Goal: Task Accomplishment & Management: Manage account settings

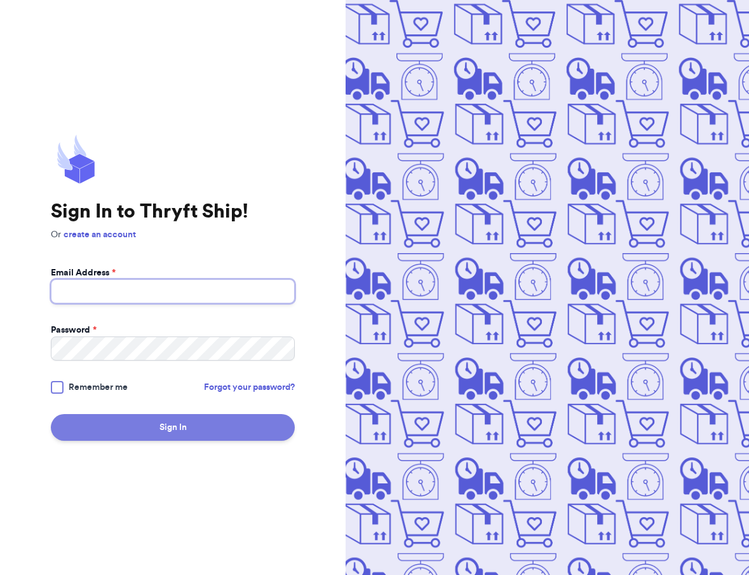
type input "christirsullivan@gmail.com"
click at [189, 421] on button "Sign In" at bounding box center [173, 427] width 244 height 27
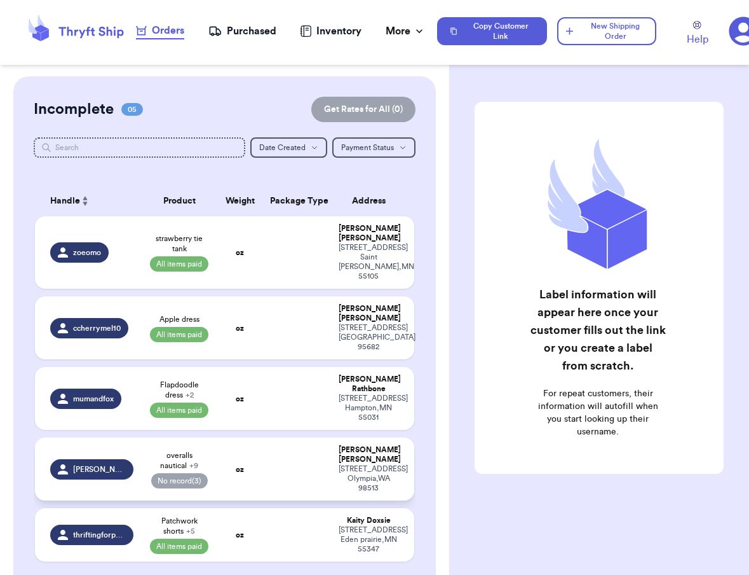
click at [249, 437] on td "oz" at bounding box center [240, 468] width 46 height 63
select select "paid"
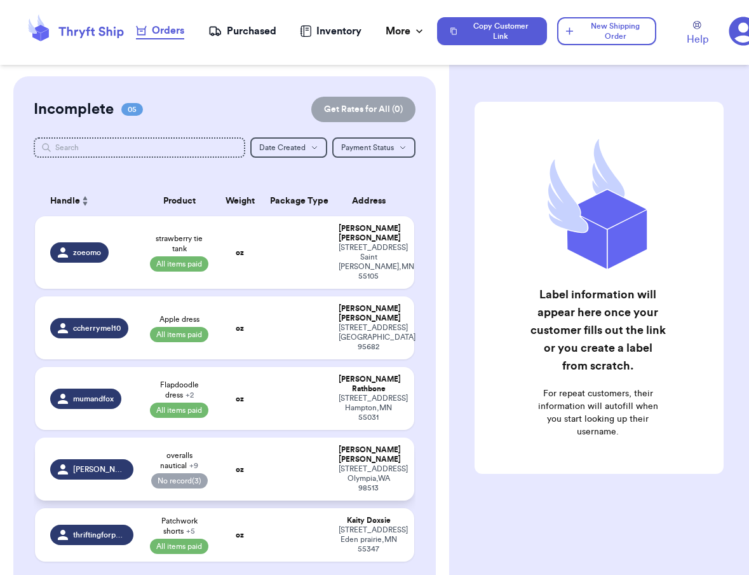
select select "paid"
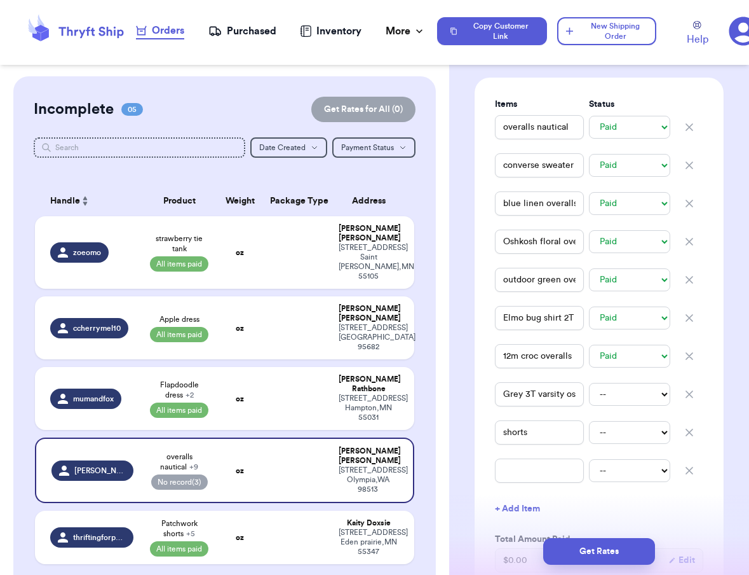
scroll to position [301, 0]
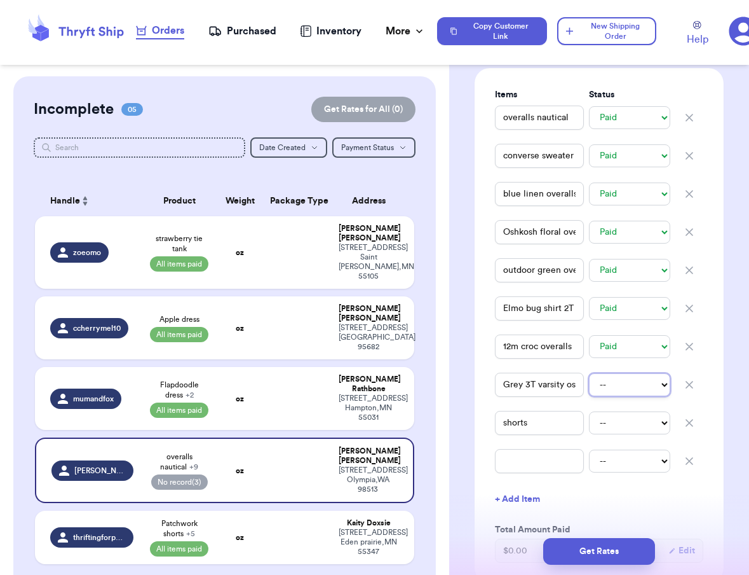
click at [622, 396] on select "-- Paid Owes" at bounding box center [629, 384] width 81 height 23
select select "paid"
click at [627, 434] on select "-- Paid Owes" at bounding box center [629, 422] width 81 height 23
select select "paid"
click at [690, 467] on icon "button" at bounding box center [689, 460] width 13 height 13
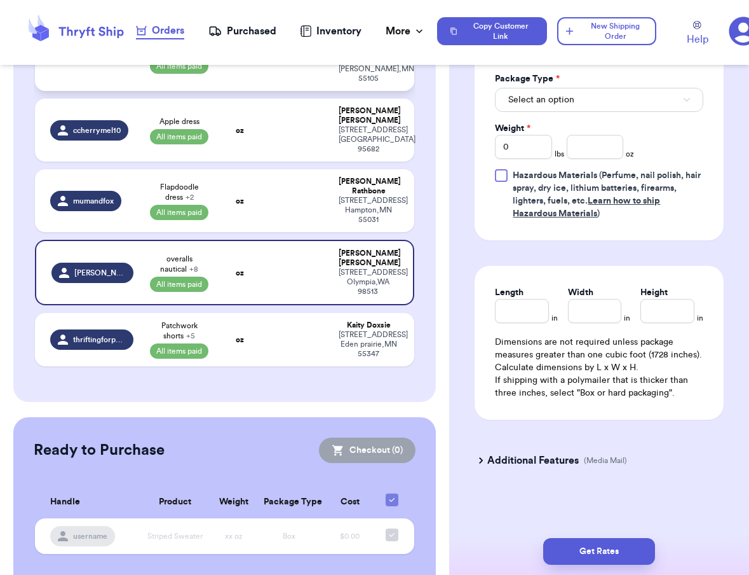
scroll to position [0, 0]
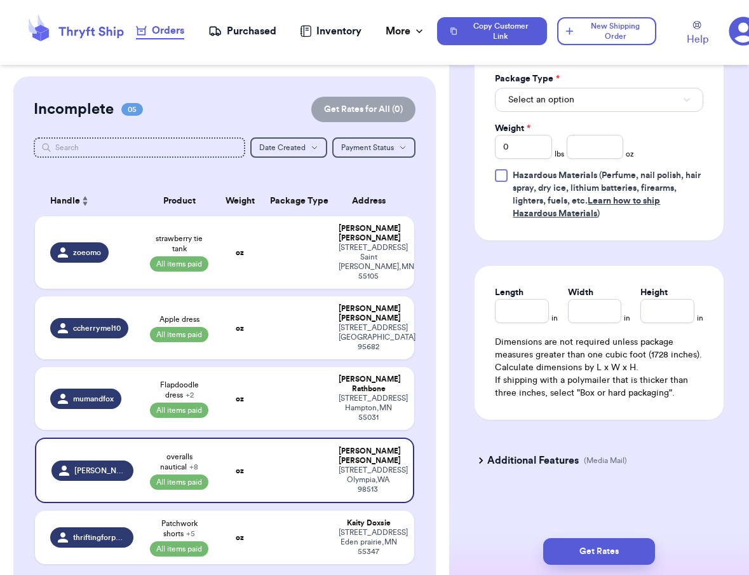
click at [235, 25] on div "Purchased" at bounding box center [242, 31] width 68 height 15
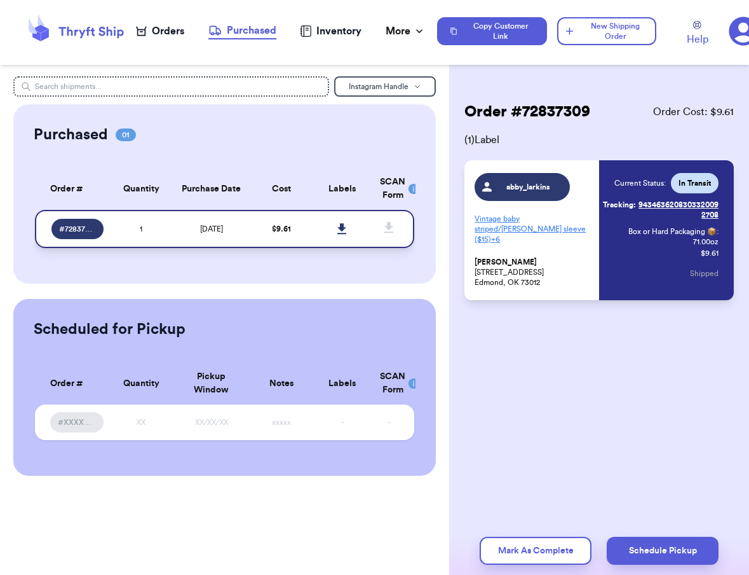
click at [184, 223] on td "8/18/2025" at bounding box center [211, 229] width 79 height 38
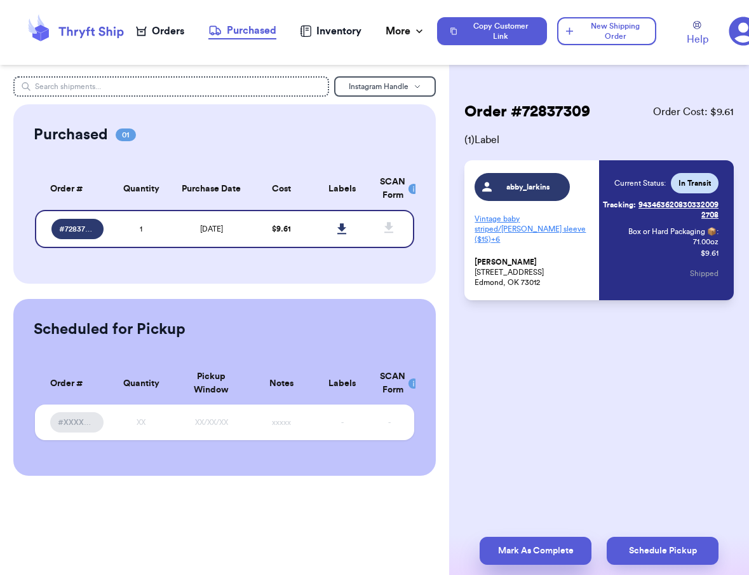
click at [552, 549] on button "Mark As Complete" at bounding box center [536, 550] width 112 height 28
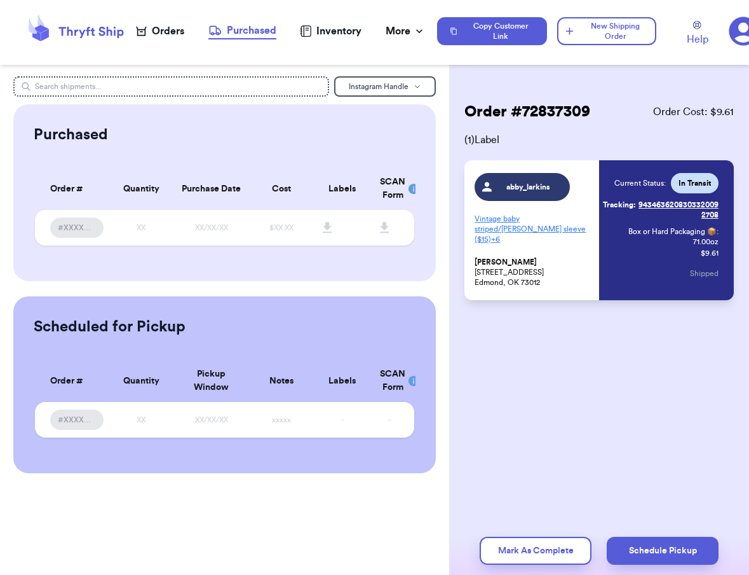
click at [310, 27] on icon at bounding box center [305, 30] width 11 height 11
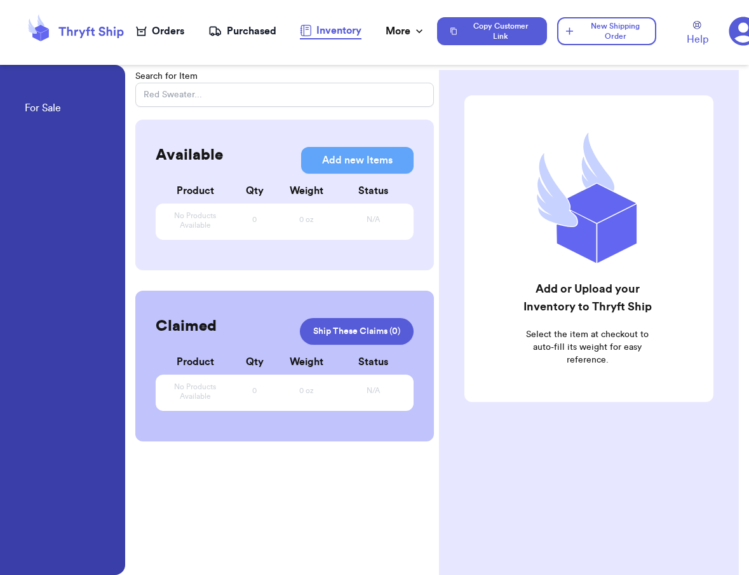
click at [175, 33] on div "Orders" at bounding box center [160, 31] width 48 height 15
select select "paid"
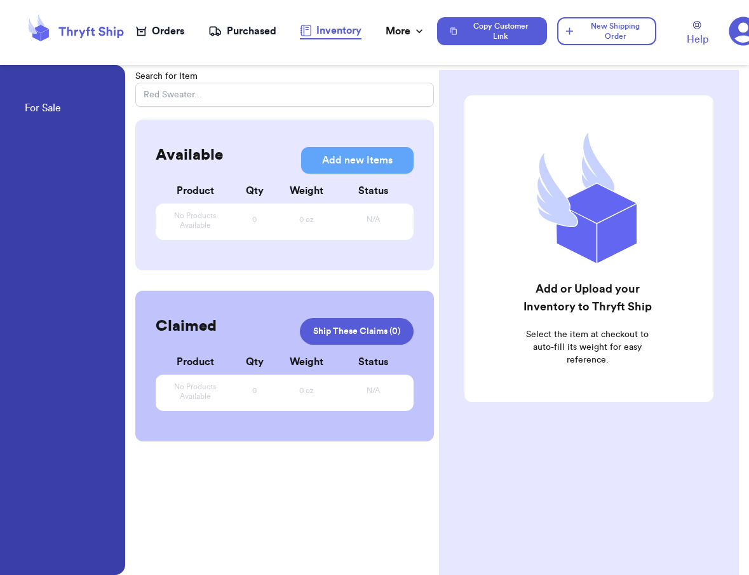
select select "paid"
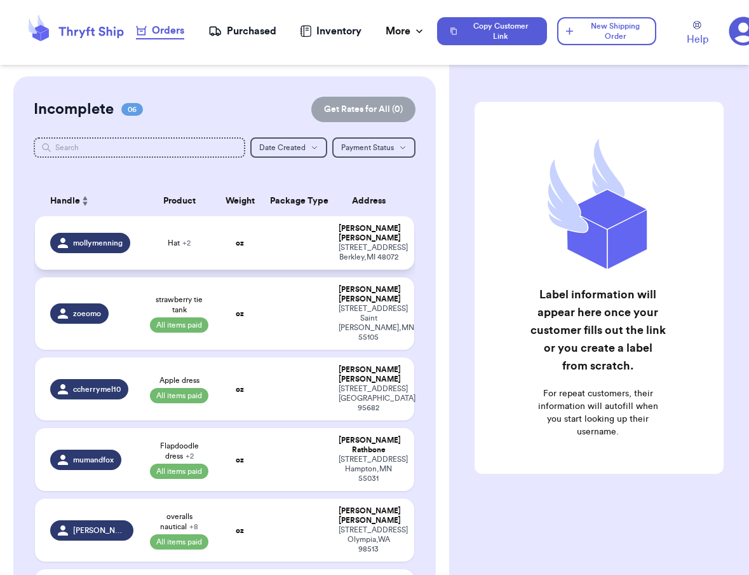
click at [264, 242] on td at bounding box center [296, 242] width 68 height 53
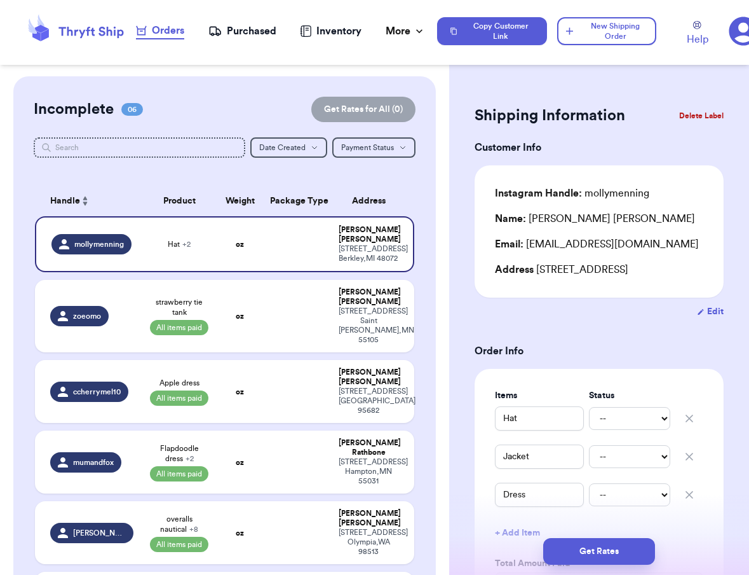
scroll to position [118, 0]
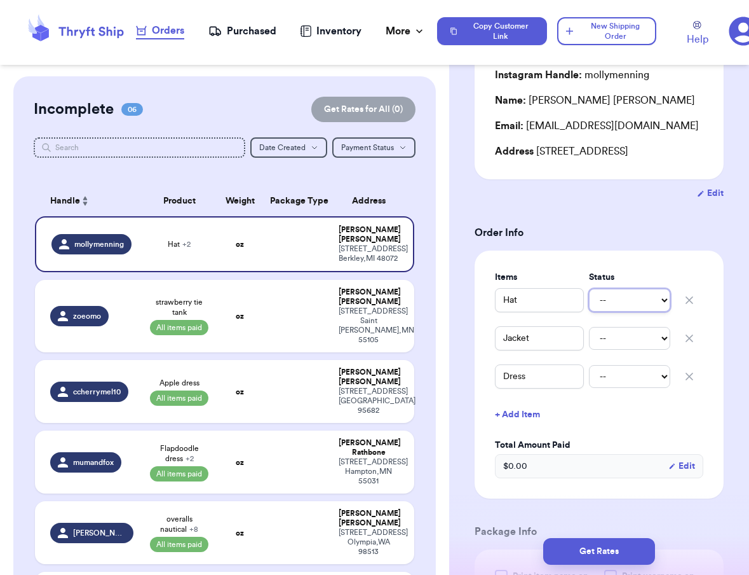
click at [629, 311] on select "-- Paid Owes" at bounding box center [629, 300] width 81 height 23
select select "paid"
click at [633, 350] on select "-- Paid Owes" at bounding box center [629, 338] width 81 height 23
select select "paid"
click at [629, 388] on select "-- Paid Owes" at bounding box center [629, 376] width 81 height 23
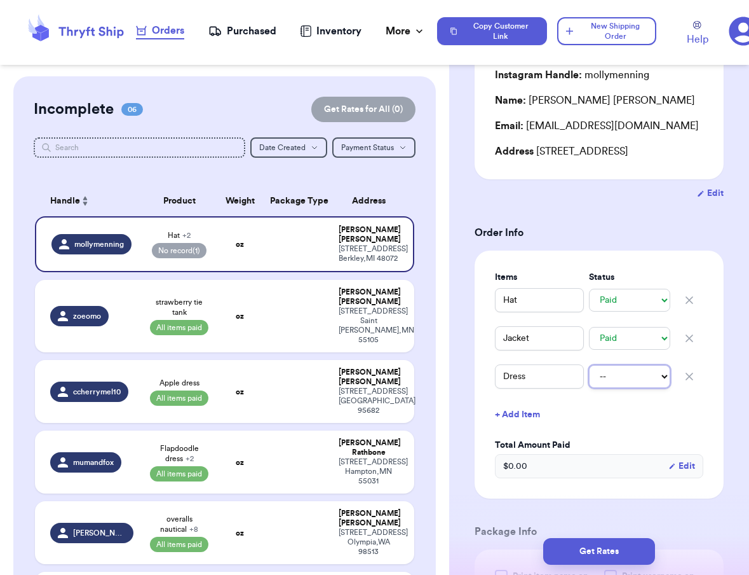
select select "paid"
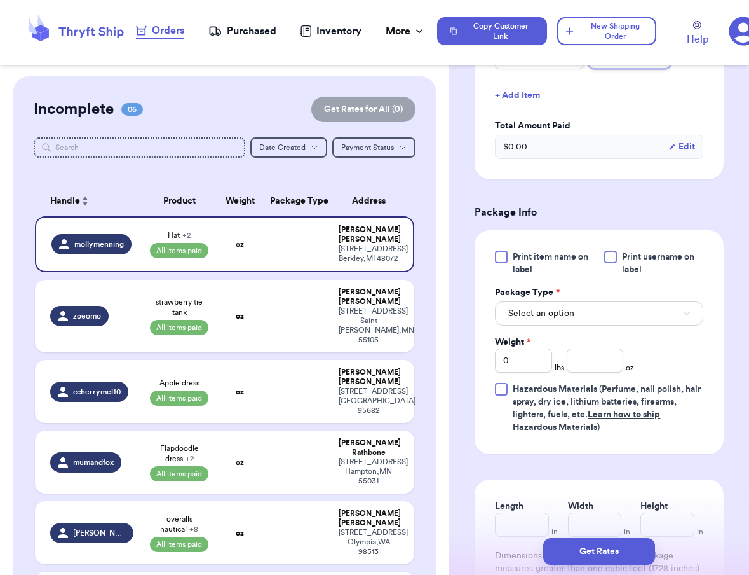
scroll to position [462, 0]
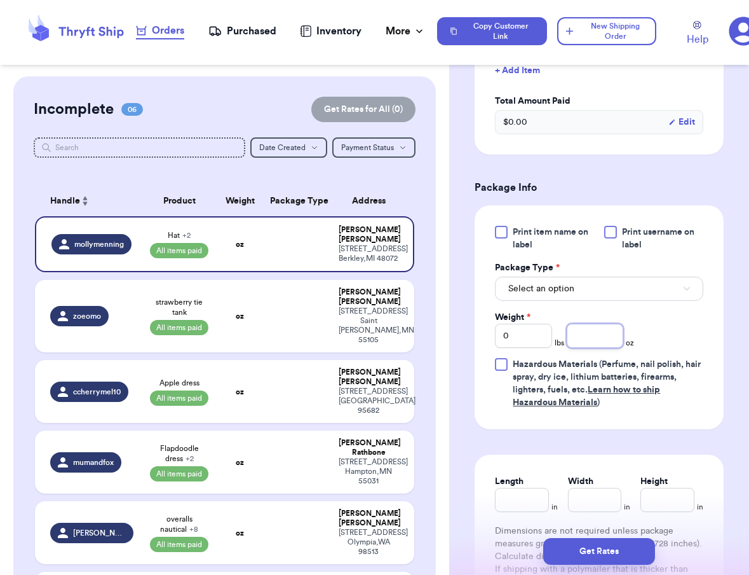
click at [592, 348] on input "number" at bounding box center [595, 336] width 57 height 24
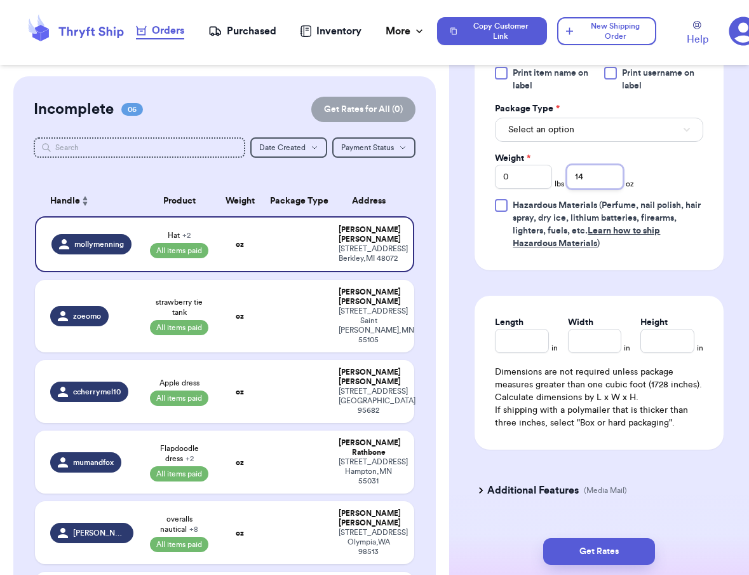
scroll to position [624, 0]
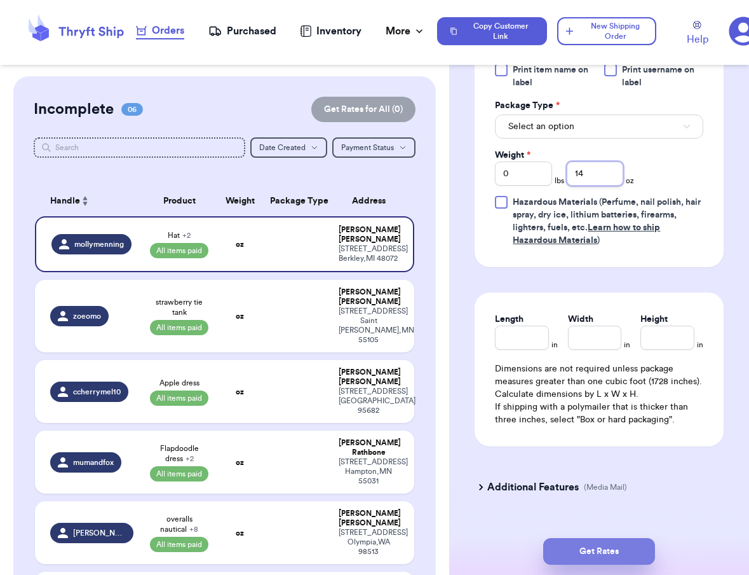
type input "14"
click at [603, 542] on button "Get Rates" at bounding box center [599, 551] width 112 height 27
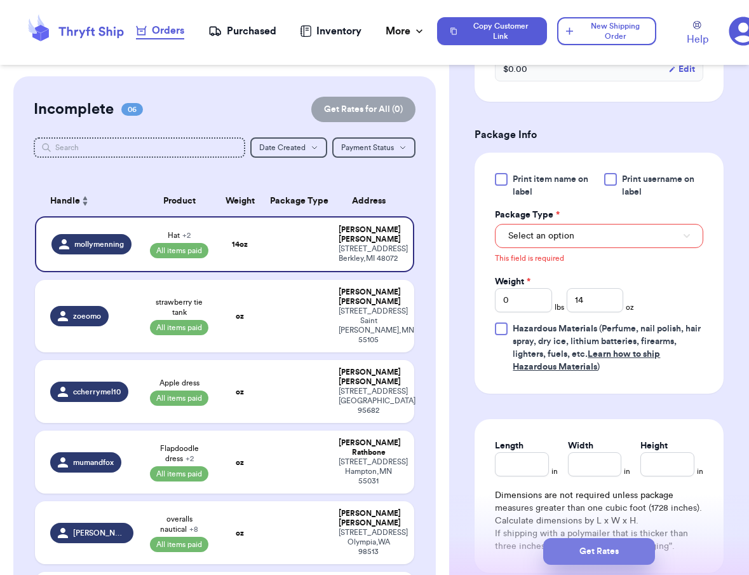
scroll to position [479, 0]
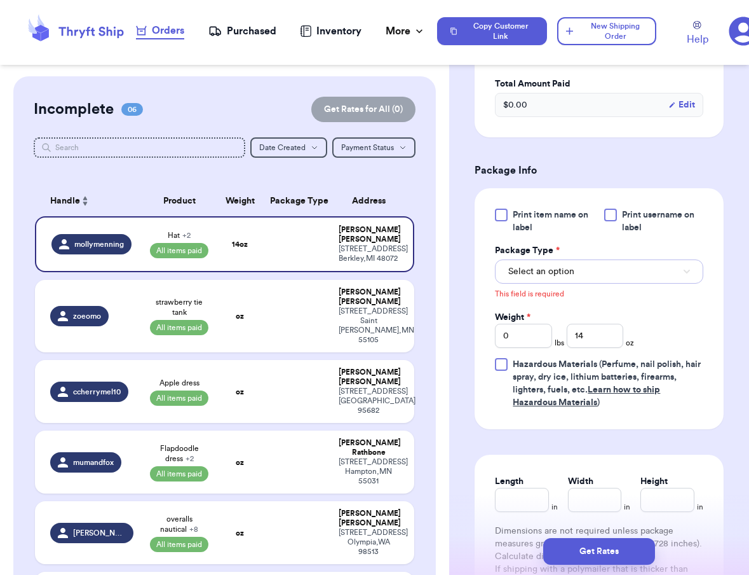
click at [569, 278] on span "Select an option" at bounding box center [541, 271] width 66 height 13
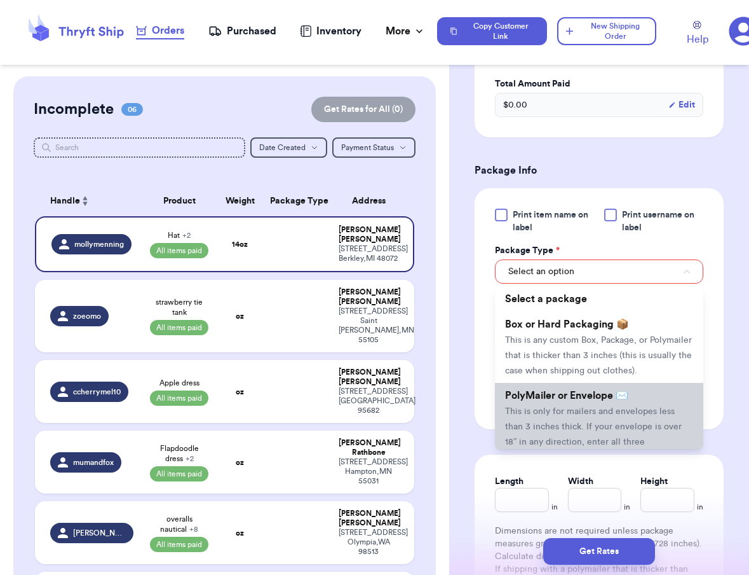
click at [564, 423] on span "This is only for mailers and envelopes less than 3 inches thick. If your envelo…" at bounding box center [593, 434] width 177 height 55
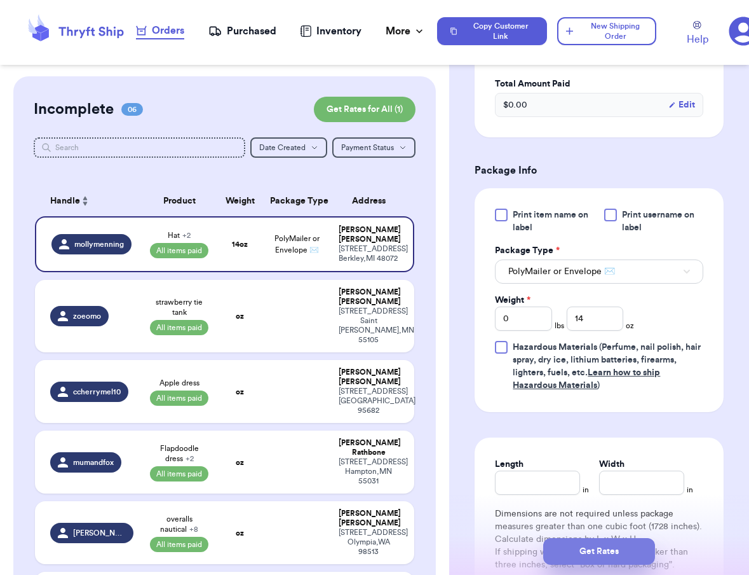
click at [578, 549] on button "Get Rates" at bounding box center [599, 551] width 112 height 27
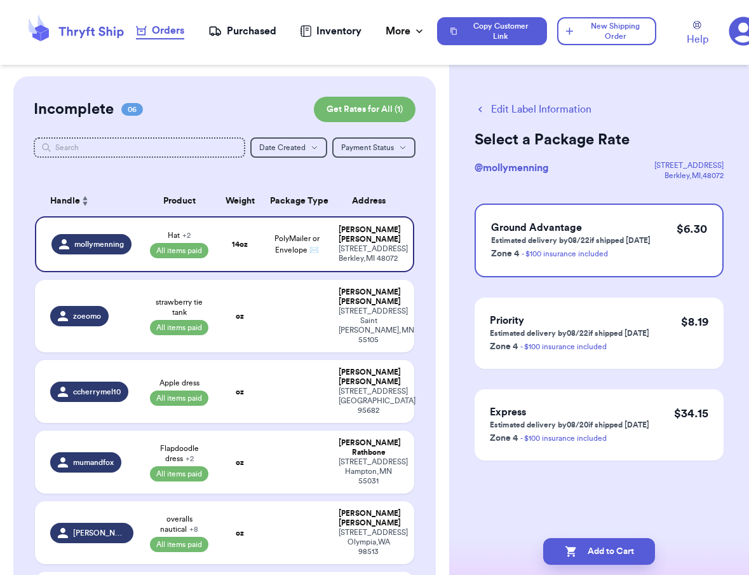
scroll to position [0, 0]
click at [622, 557] on button "Add to Cart" at bounding box center [599, 551] width 112 height 27
checkbox input "true"
select select "paid"
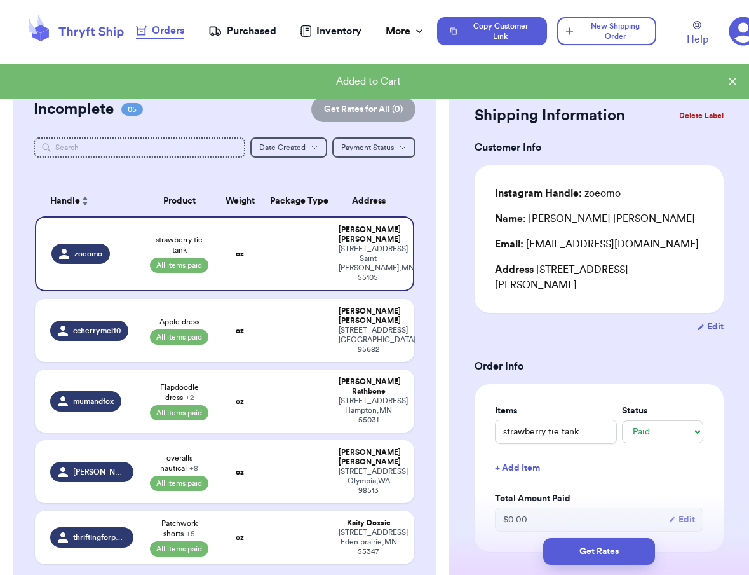
scroll to position [200, 0]
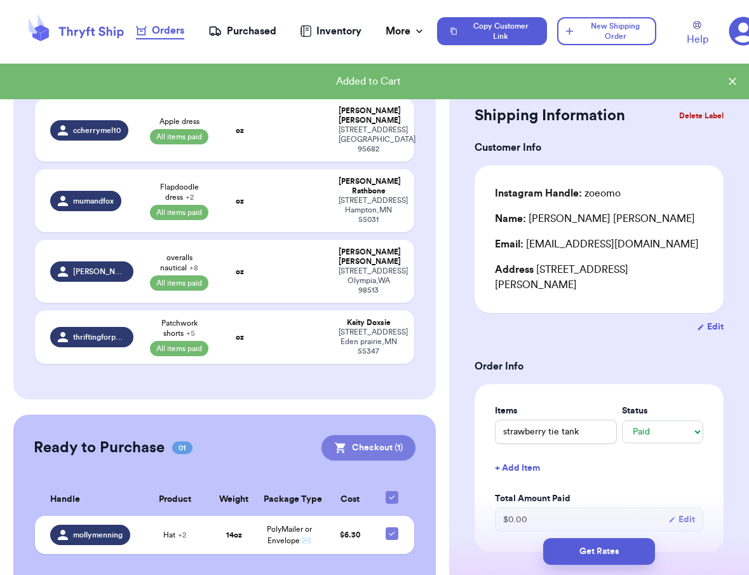
click at [377, 435] on button "Checkout ( 1 )" at bounding box center [369, 447] width 94 height 25
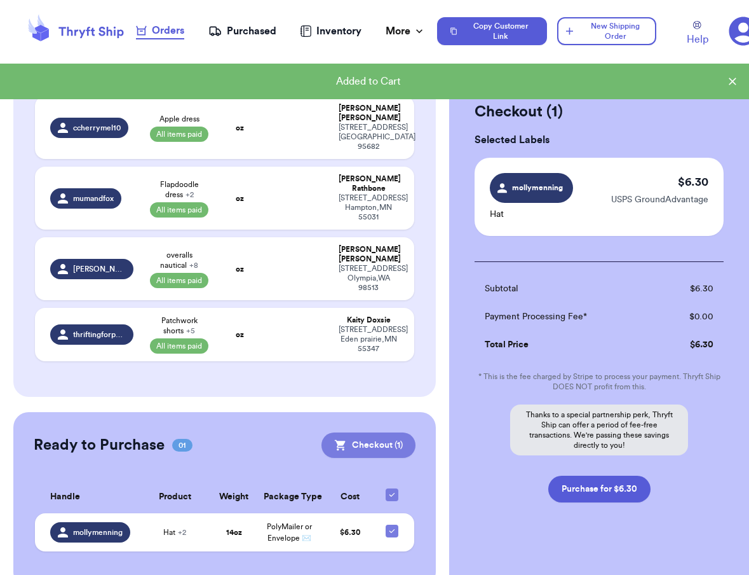
scroll to position [198, 0]
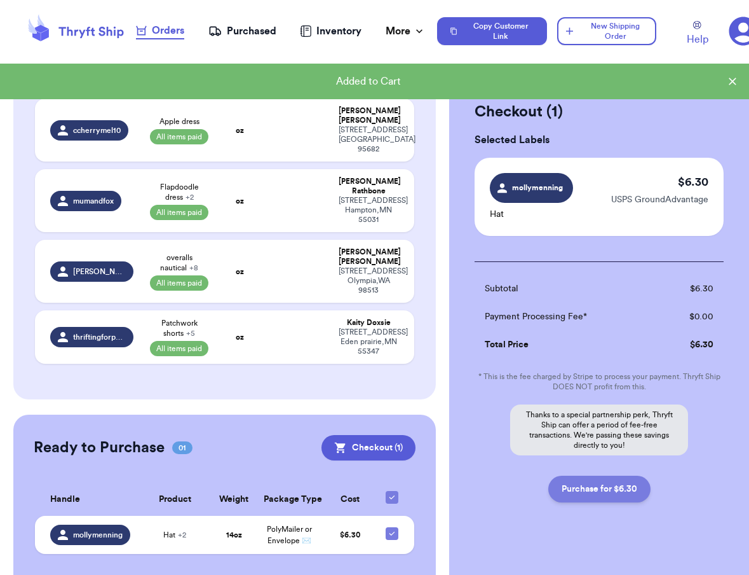
click at [602, 482] on button "Purchase for $6.30" at bounding box center [600, 488] width 102 height 27
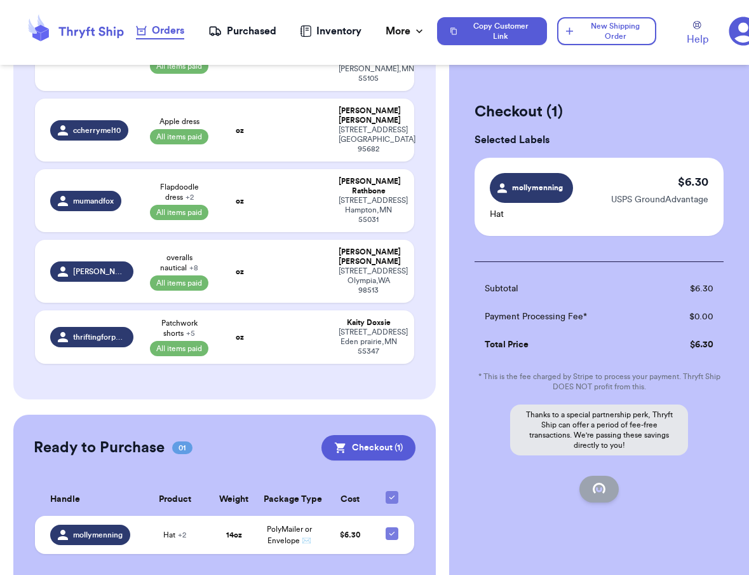
checkbox input "false"
checkbox input "true"
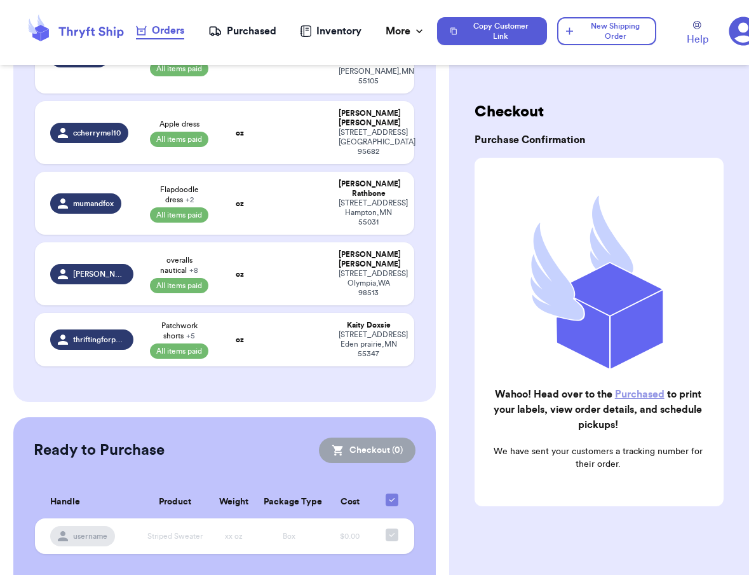
scroll to position [0, 0]
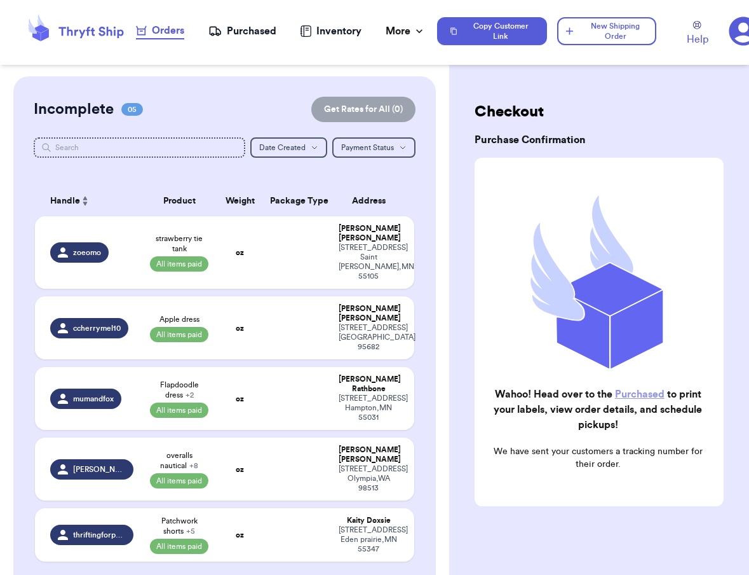
click at [252, 32] on div "Purchased" at bounding box center [242, 31] width 68 height 15
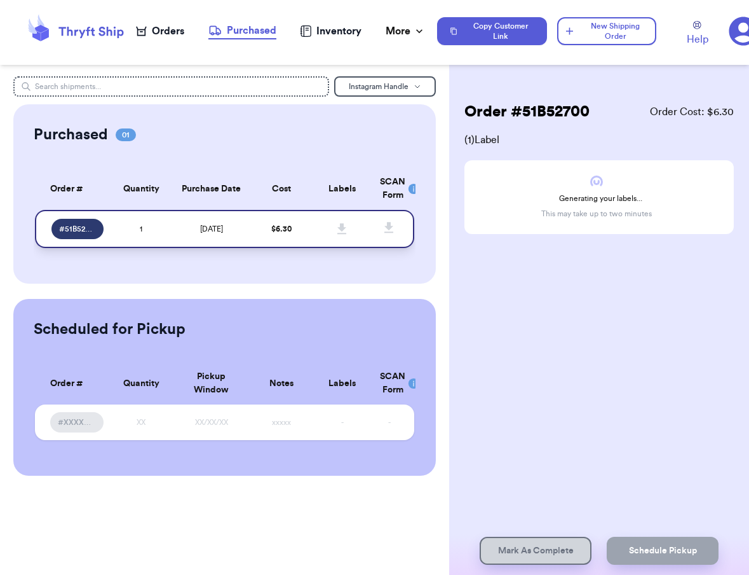
click at [95, 226] on span "# 51B52700" at bounding box center [77, 229] width 36 height 10
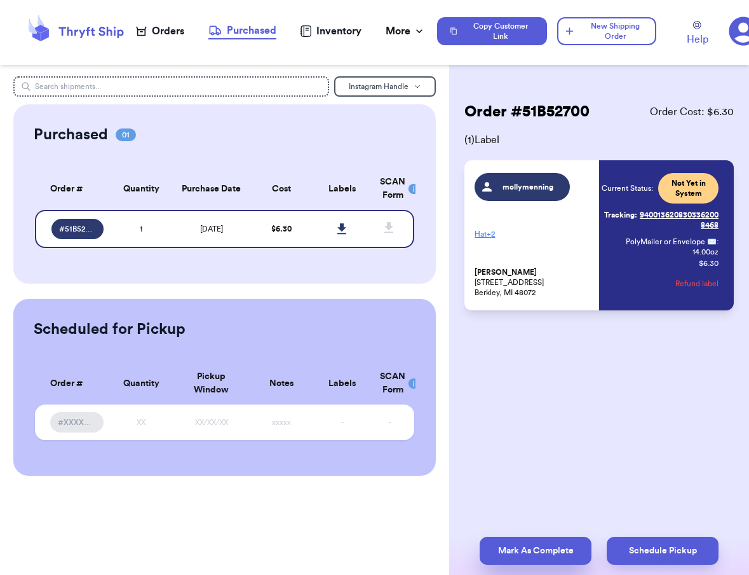
click at [550, 554] on button "Mark As Complete" at bounding box center [536, 550] width 112 height 28
